Goal: Check status: Check status

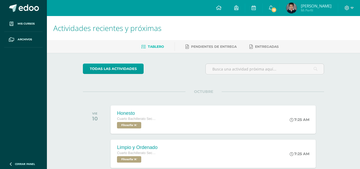
click at [296, 12] on img at bounding box center [291, 8] width 11 height 11
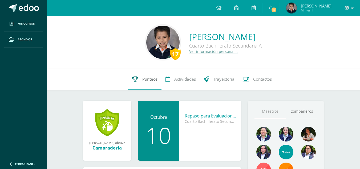
click at [144, 71] on link "Punteos" at bounding box center [144, 79] width 33 height 21
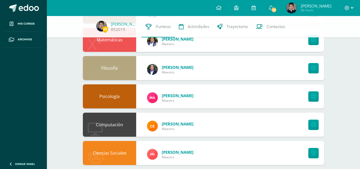
scroll to position [232, 0]
